Goal: Task Accomplishment & Management: Use online tool/utility

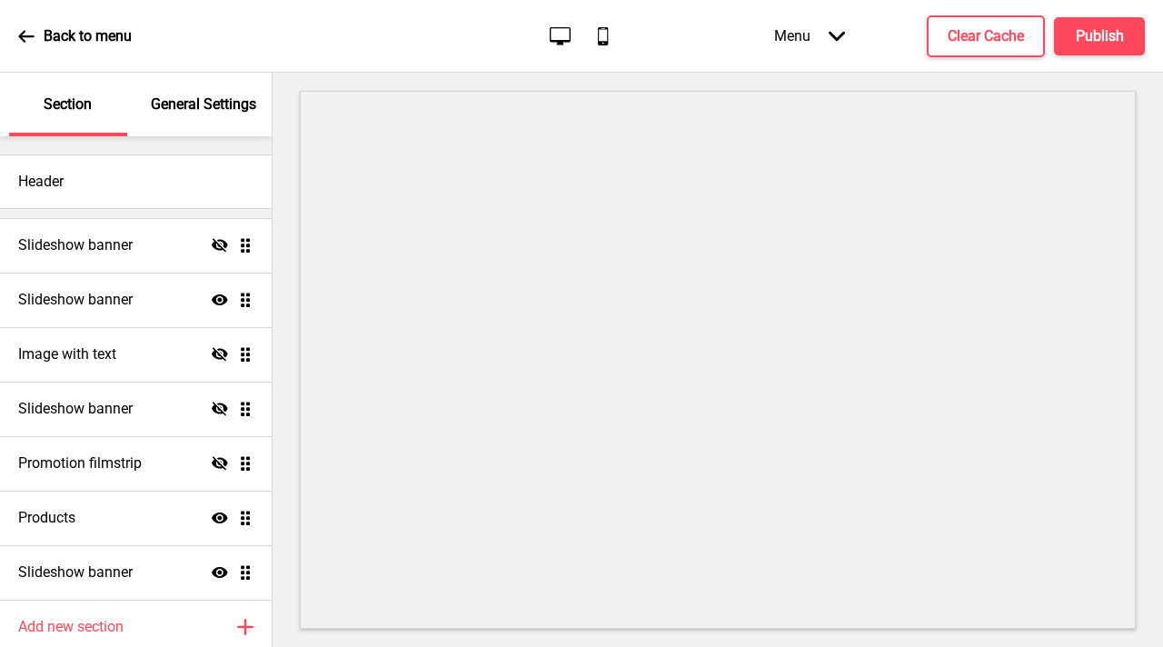
click at [30, 26] on div "Back to menu" at bounding box center [75, 36] width 114 height 49
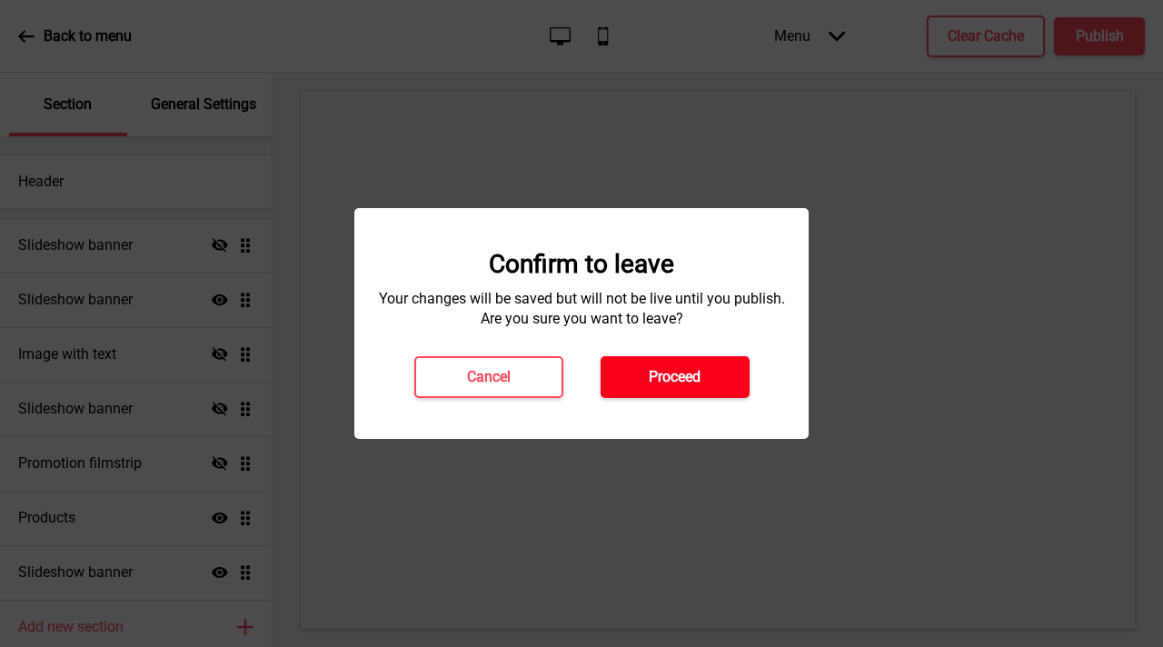
click at [690, 377] on h4 "Proceed" at bounding box center [675, 377] width 52 height 20
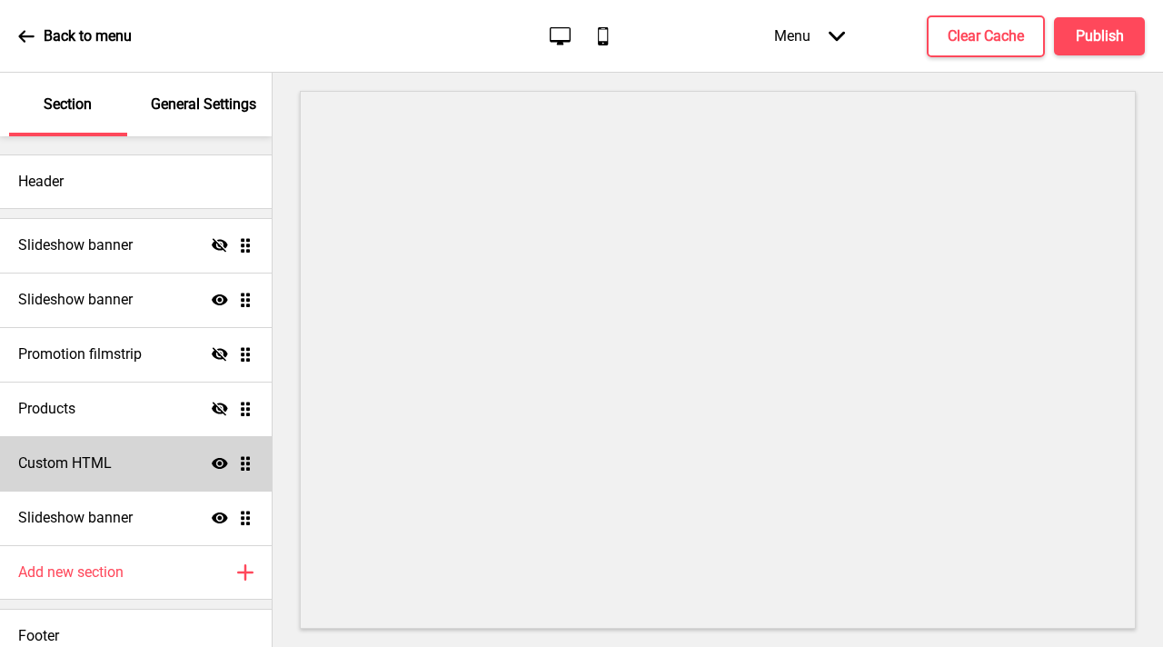
click at [131, 478] on div "Custom HTML Show Drag" at bounding box center [136, 463] width 272 height 54
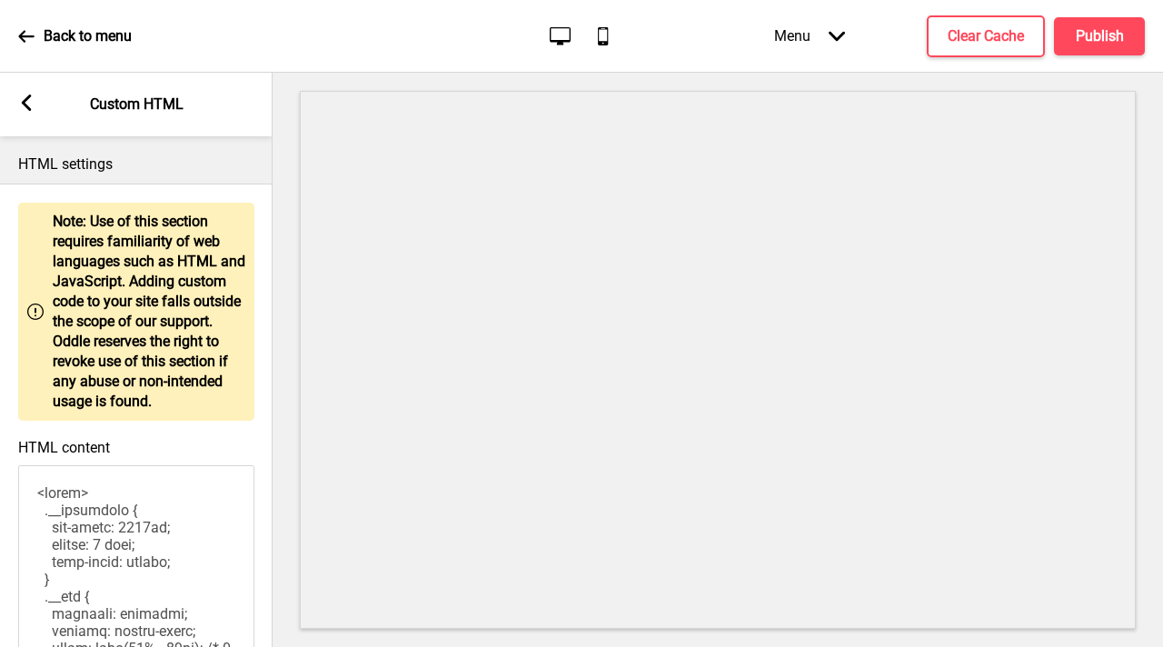
click at [172, 545] on textarea "HTML content" at bounding box center [136, 565] width 236 height 200
